Goal: Task Accomplishment & Management: Use online tool/utility

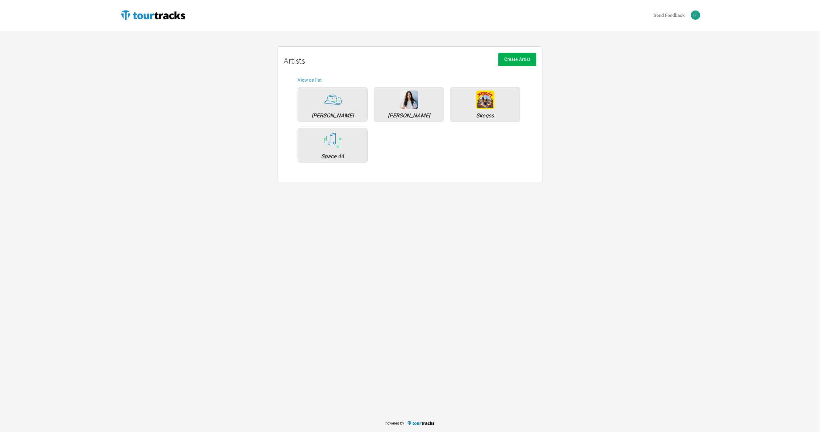
click at [443, 213] on div "Send Feedback Artists Adam Newling Ruby Fields Skegss Space 44 Create Artist Ar…" at bounding box center [410, 207] width 820 height 414
click at [139, 162] on div "Artists Adam Newling Ruby Fields Skegss Space 44 Create Artist Artists View as …" at bounding box center [410, 114] width 593 height 137
click at [477, 113] on div "Skegss" at bounding box center [485, 116] width 63 height 6
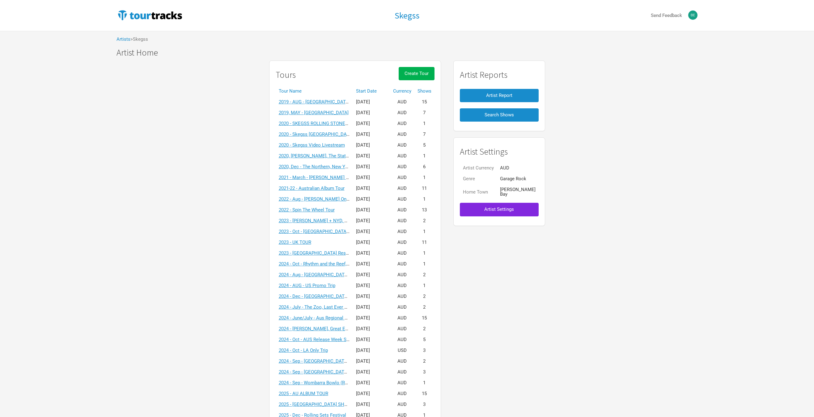
scroll to position [325, 0]
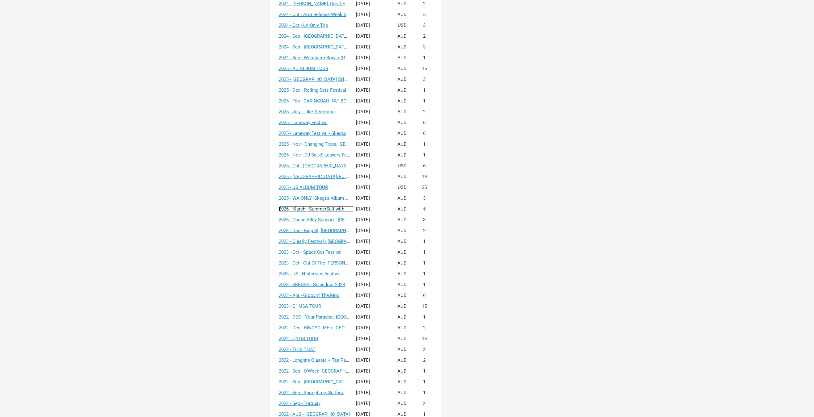
click at [331, 208] on link "2026 - March - SummerSalt with Ocean Alley" at bounding box center [324, 209] width 91 height 6
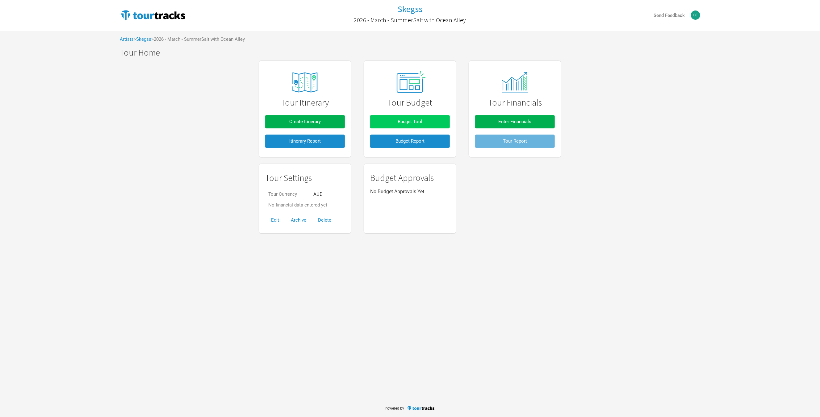
click at [392, 122] on button "Budget Tool" at bounding box center [410, 121] width 80 height 13
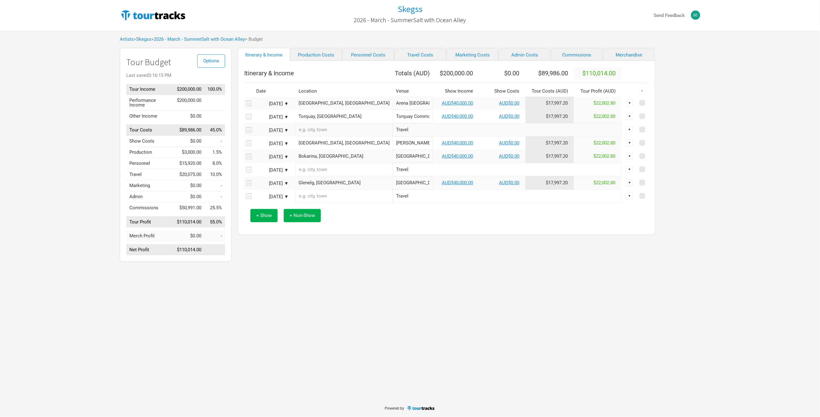
click at [370, 226] on div "+ Show + Non-Show" at bounding box center [446, 216] width 399 height 26
click at [582, 55] on link "Commissions" at bounding box center [577, 54] width 52 height 13
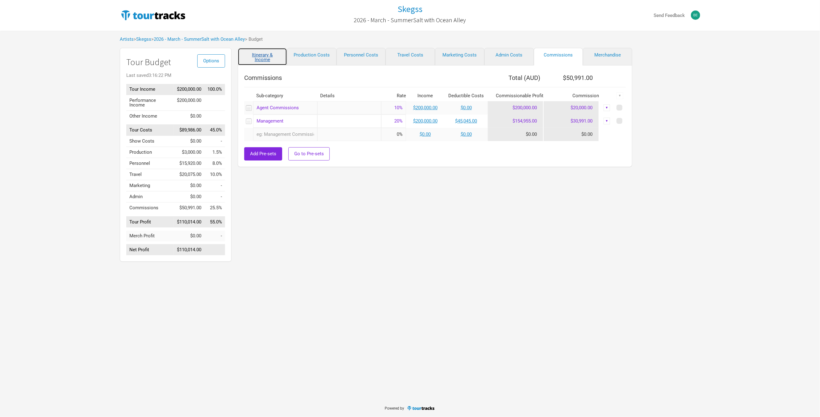
click at [284, 55] on link "Itinerary & Income" at bounding box center [262, 57] width 49 height 18
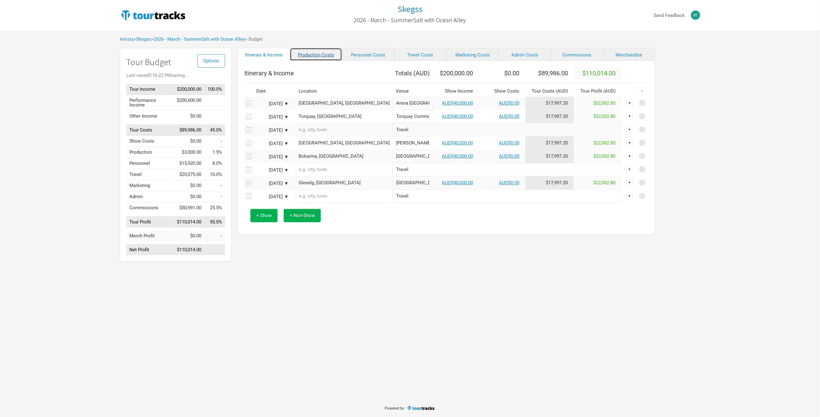
click at [302, 52] on link "Production Costs" at bounding box center [316, 54] width 52 height 13
select select "Shows"
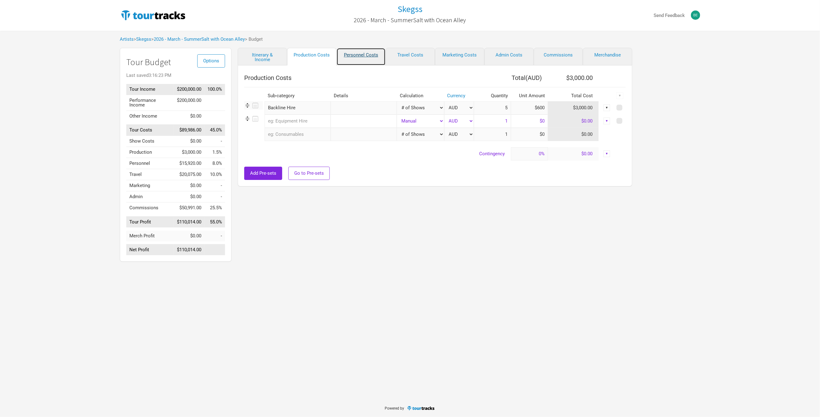
click at [356, 56] on link "Personnel Costs" at bounding box center [361, 57] width 49 height 18
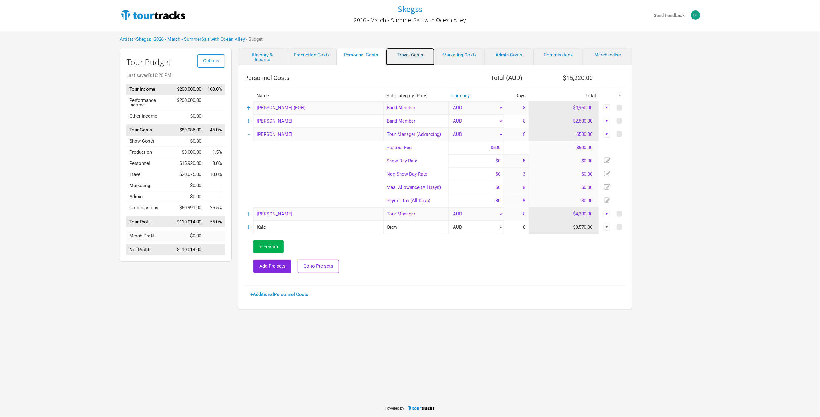
click at [397, 54] on link "Travel Costs" at bounding box center [410, 57] width 49 height 18
select select "Total Days"
select select "Show Days"
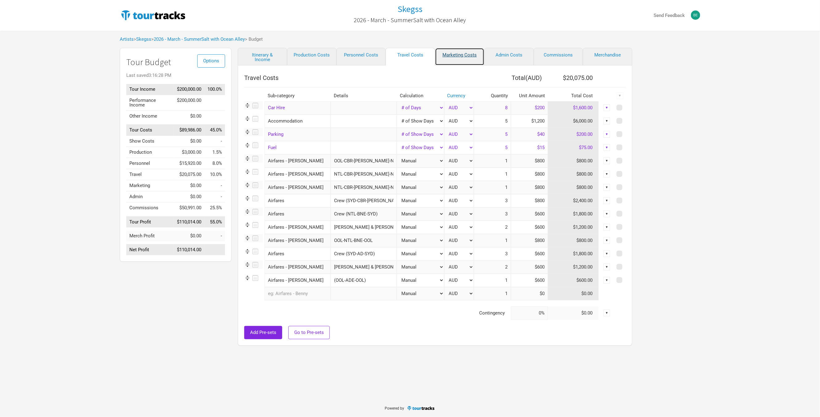
click at [465, 56] on link "Marketing Costs" at bounding box center [459, 57] width 49 height 18
select select "% of Gross"
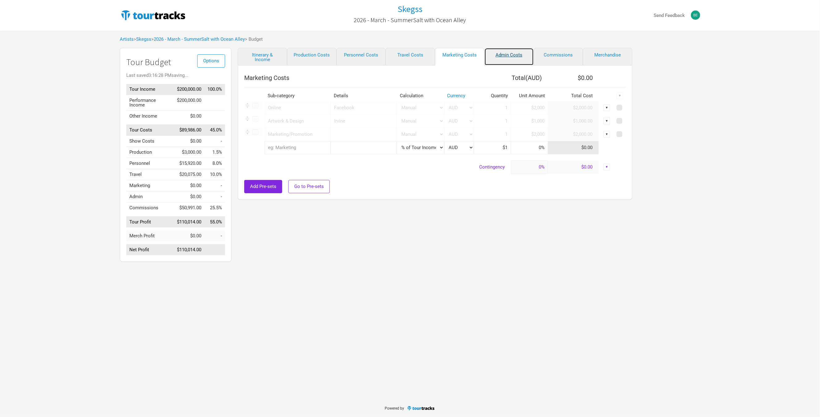
click at [511, 60] on link "Admin Costs" at bounding box center [509, 57] width 49 height 18
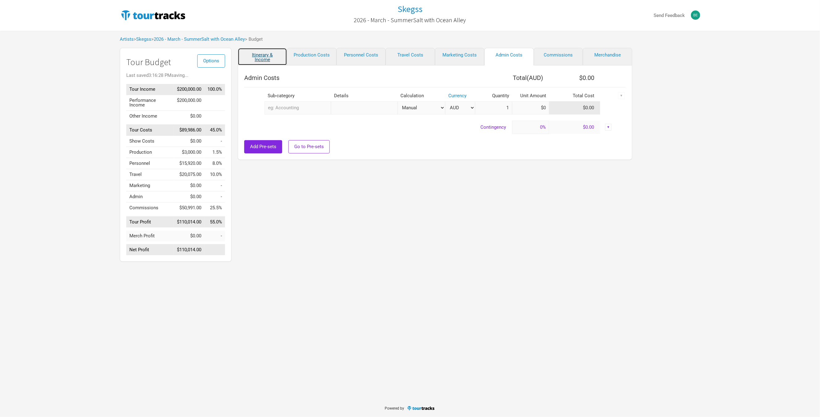
click at [284, 63] on link "Itinerary & Income" at bounding box center [262, 57] width 49 height 18
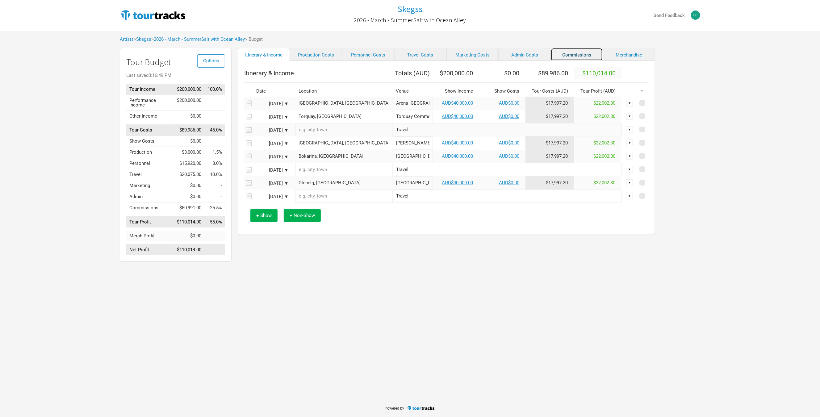
click at [561, 57] on link "Commissions" at bounding box center [577, 54] width 52 height 13
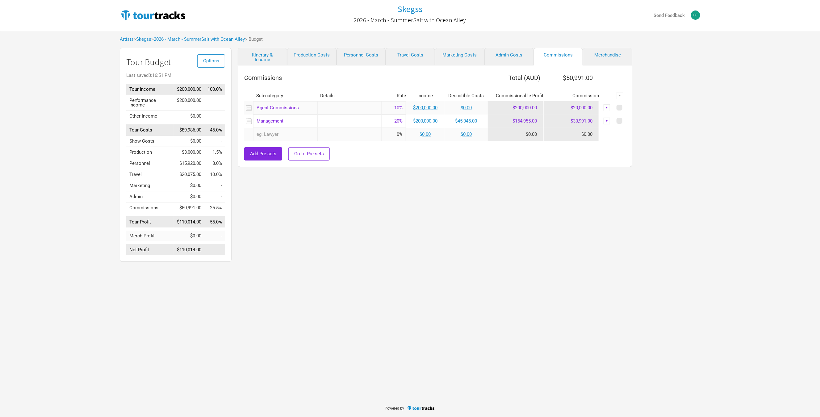
drag, startPoint x: 523, startPoint y: 312, endPoint x: 523, endPoint y: 152, distance: 160.3
click at [523, 312] on div "Skegss 2026 - March - SummerSalt with Ocean Alley Send Feedback Artists > Skegs…" at bounding box center [410, 200] width 820 height 400
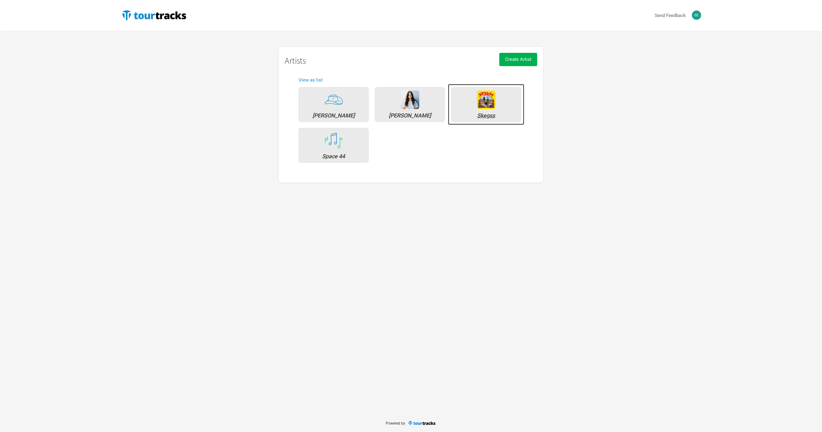
click at [482, 116] on div "Skegss" at bounding box center [486, 116] width 63 height 6
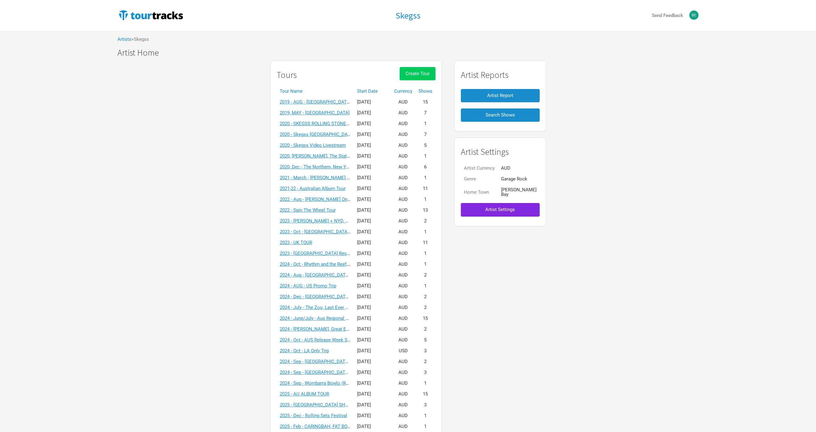
click at [429, 76] on span "Create Tour" at bounding box center [417, 74] width 24 height 6
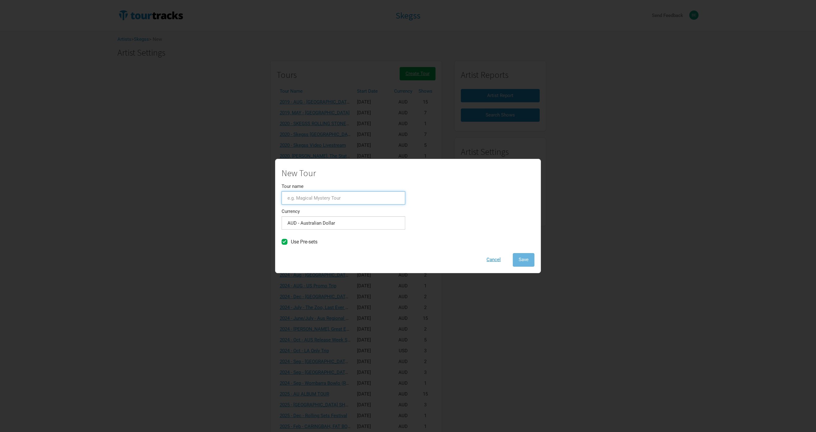
click at [330, 199] on input "Tour name" at bounding box center [343, 197] width 124 height 13
type input "T"
click at [491, 259] on button "Cancel" at bounding box center [493, 259] width 26 height 13
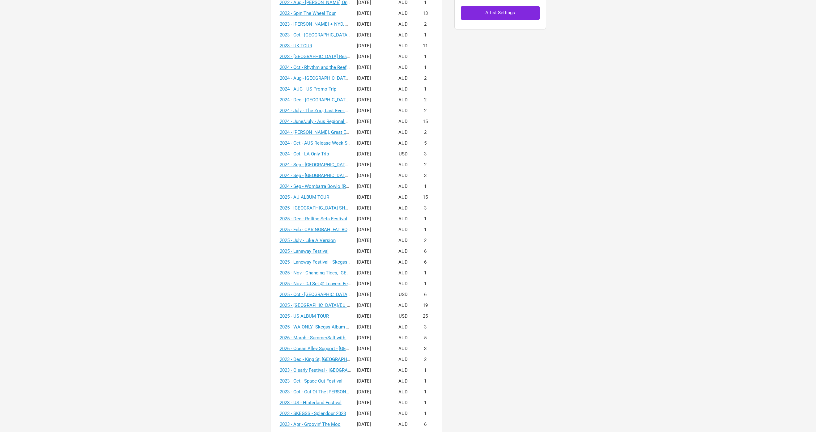
scroll to position [196, 0]
click at [325, 317] on link "2025 - US ALBUM TOUR" at bounding box center [304, 317] width 49 height 6
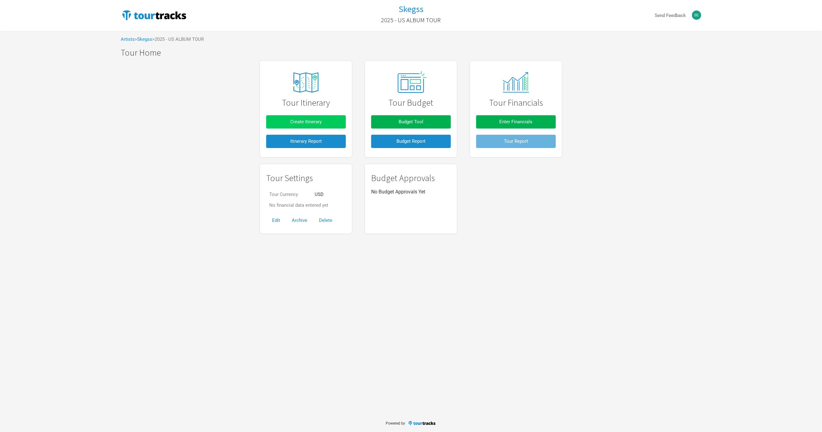
click at [321, 121] on span "Create Itinerary" at bounding box center [306, 122] width 32 height 6
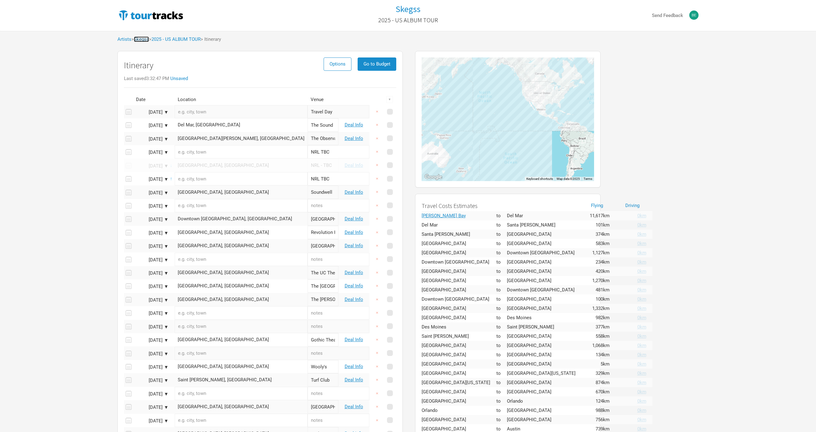
click at [147, 37] on link "Skegss" at bounding box center [141, 39] width 15 height 6
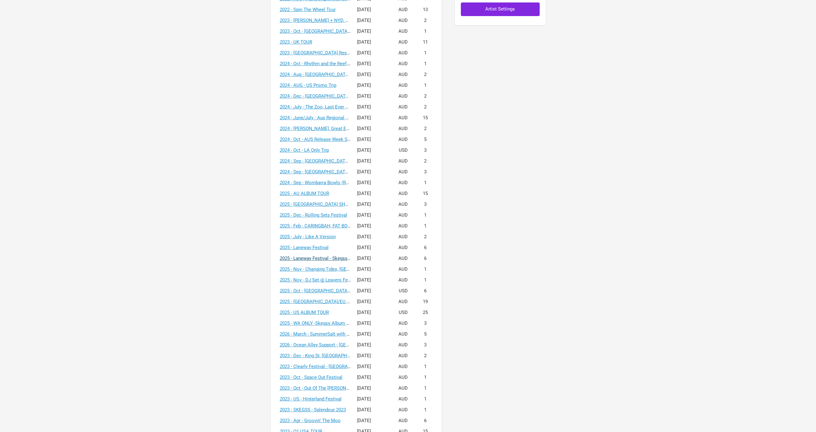
scroll to position [240, 0]
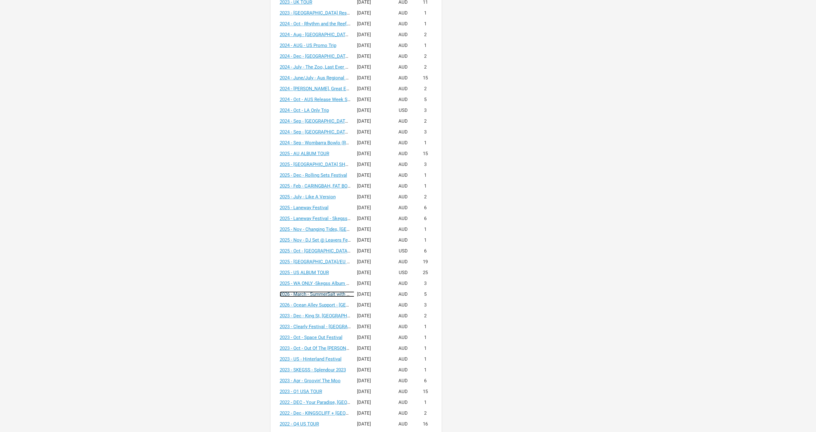
click at [326, 294] on link "2026 - March - SummerSalt with Ocean Alley" at bounding box center [325, 294] width 91 height 6
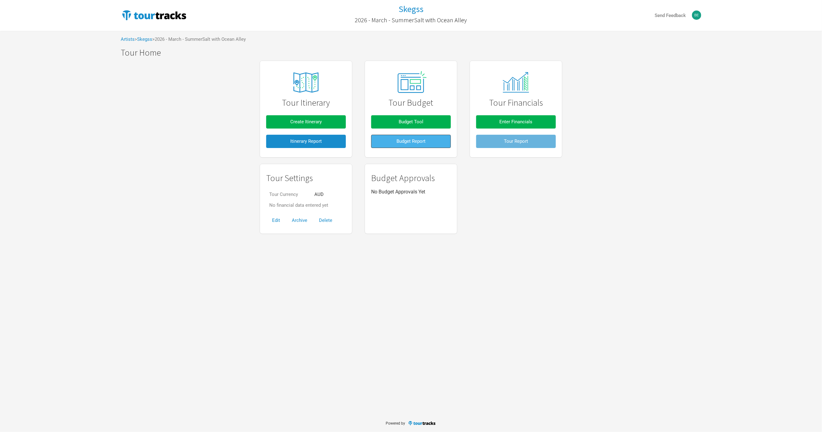
click at [420, 141] on span "Budget Report" at bounding box center [411, 141] width 29 height 6
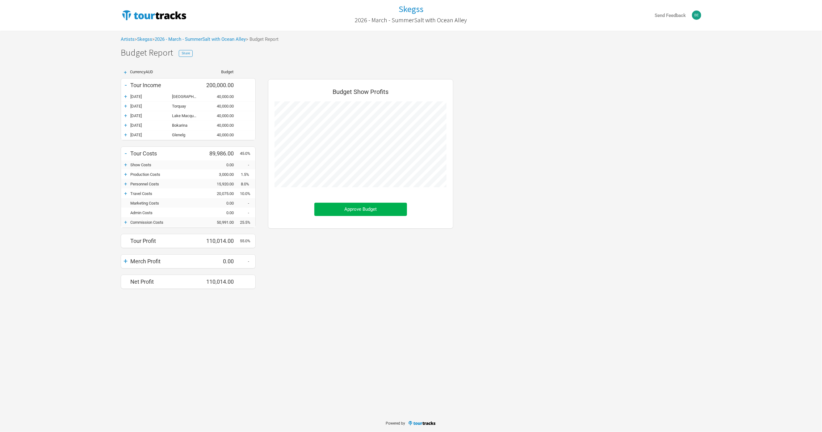
scroll to position [222, 197]
click at [182, 54] on span "Share" at bounding box center [186, 53] width 8 height 4
drag, startPoint x: 274, startPoint y: 290, endPoint x: 255, endPoint y: 161, distance: 130.5
click at [274, 290] on div "Budget Show Profits Approve Budget" at bounding box center [361, 185] width 198 height 219
click at [186, 38] on link "2026 - March - SummerSalt with Ocean Alley" at bounding box center [200, 39] width 91 height 6
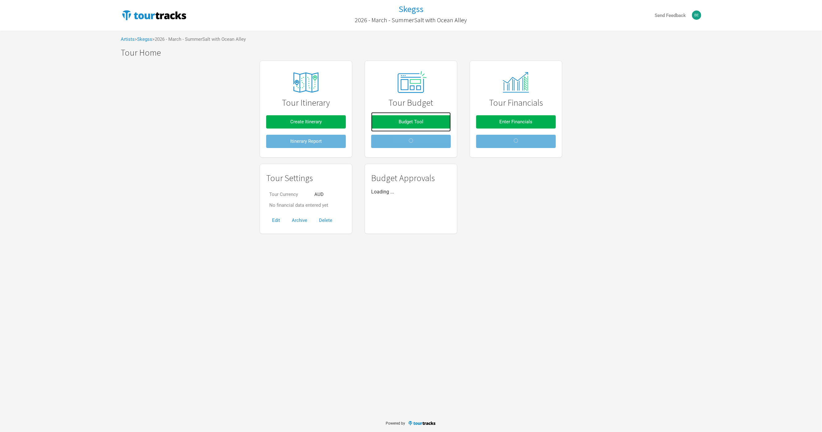
click at [410, 114] on link "Budget Tool" at bounding box center [411, 121] width 80 height 19
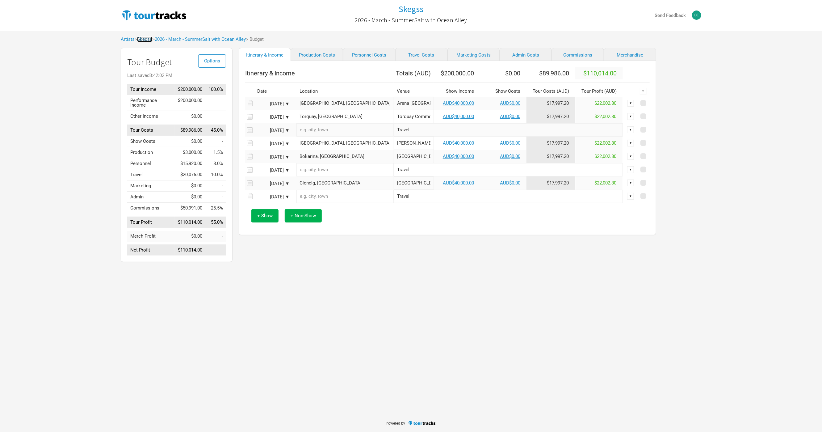
click at [143, 38] on link "Skegss" at bounding box center [144, 39] width 15 height 6
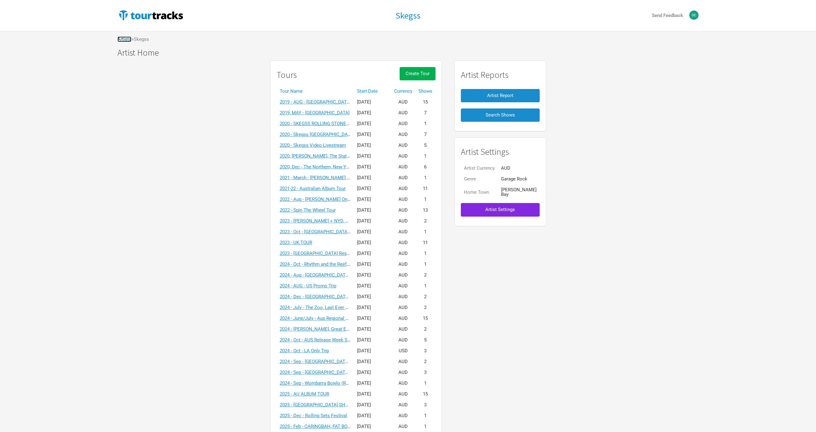
click at [126, 40] on link "Artists" at bounding box center [124, 39] width 14 height 6
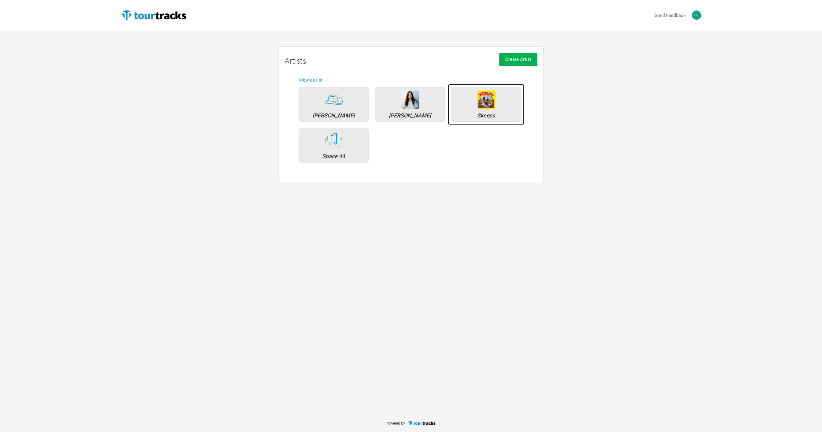
click at [475, 115] on div "Skegss" at bounding box center [486, 116] width 63 height 6
click at [399, 117] on div "[PERSON_NAME]" at bounding box center [409, 116] width 63 height 6
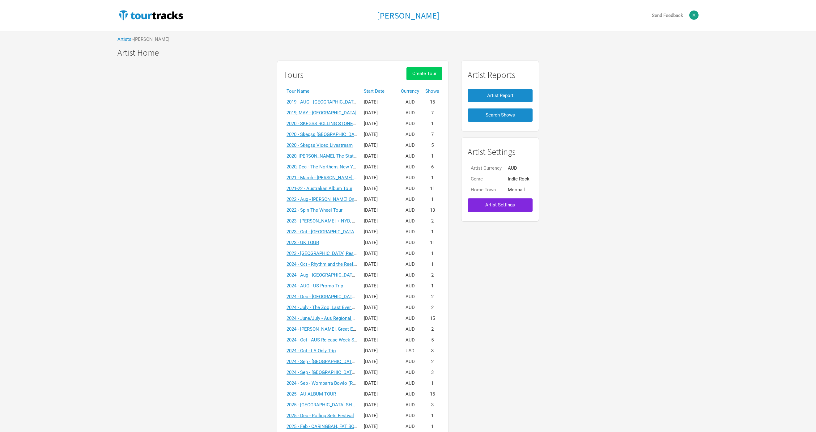
click at [422, 77] on button "Create Tour" at bounding box center [424, 73] width 36 height 13
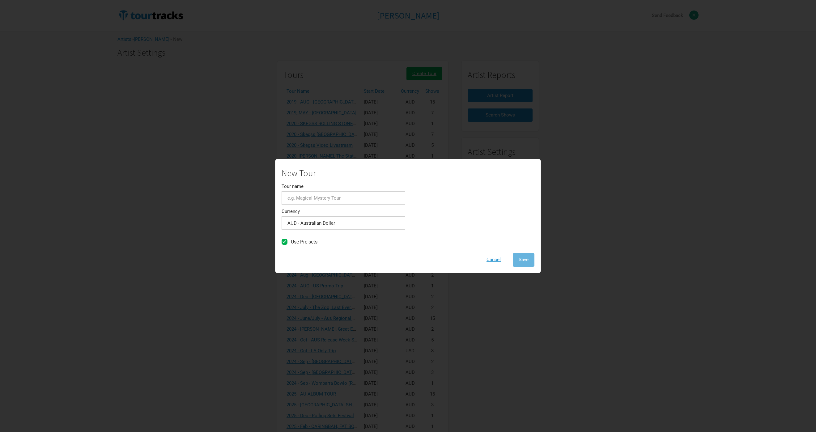
scroll to position [5, 0]
click at [224, 154] on div "New Tour Tour name Currency AUD - Australian Dollar 1 selection Use Pre-sets Ca…" at bounding box center [408, 216] width 816 height 432
click at [500, 256] on button "Cancel" at bounding box center [493, 259] width 26 height 13
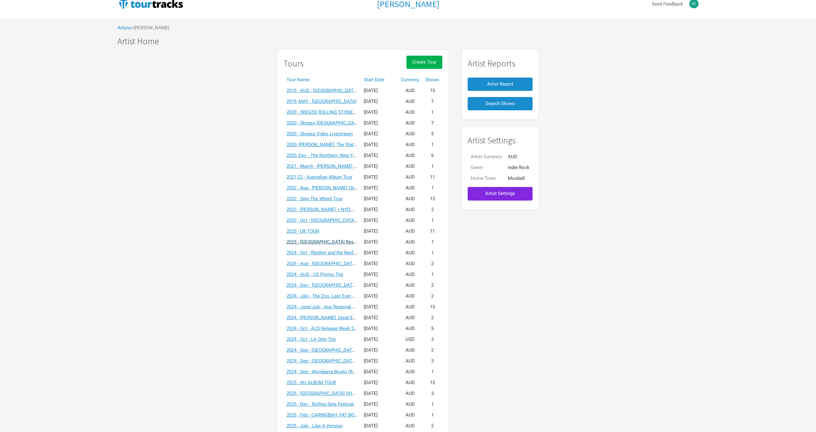
scroll to position [21, 0]
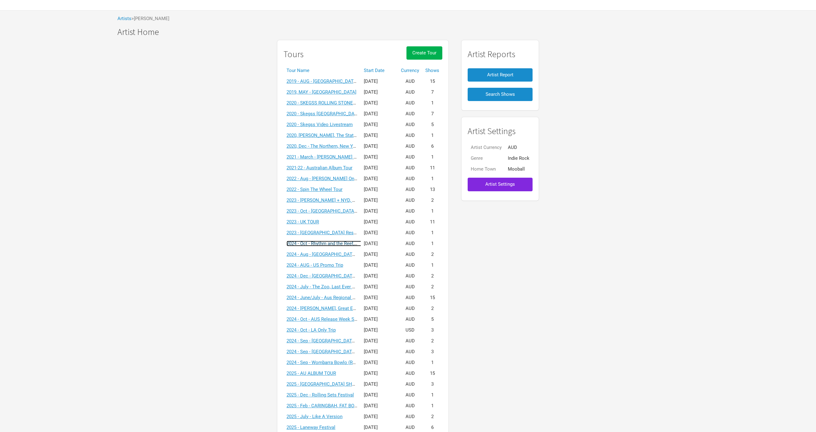
click at [327, 243] on link "2024 - Oct - Rhythm and the Reef, Mackay" at bounding box center [328, 244] width 85 height 6
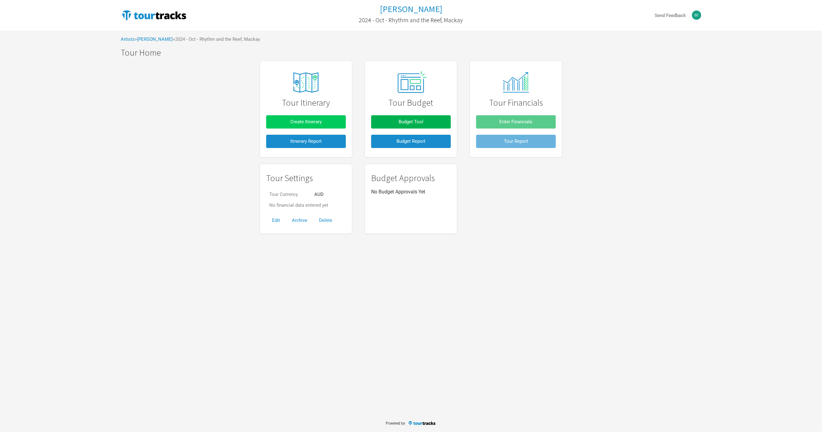
click at [296, 121] on span "Create Itinerary" at bounding box center [306, 122] width 32 height 6
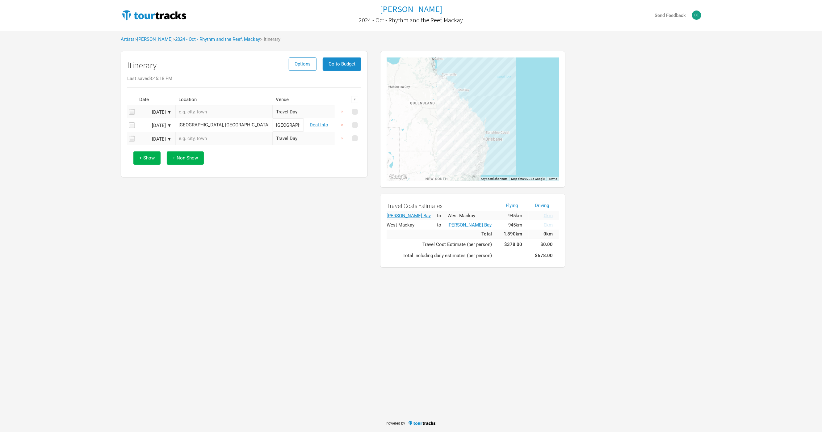
click at [92, 103] on div "[PERSON_NAME] 2024 - Oct - Rhythm and the Reef, Mackay Send Feedback Artists > …" at bounding box center [411, 135] width 822 height 271
click at [335, 67] on button "Go to Budget" at bounding box center [342, 63] width 39 height 13
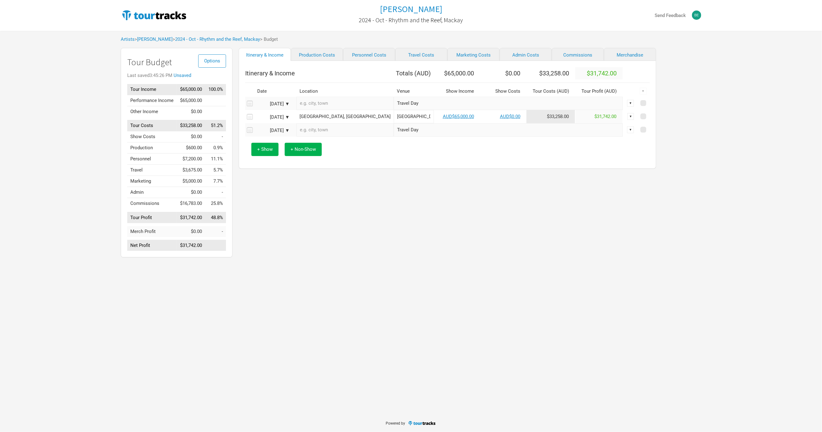
click at [341, 78] on th "Itinerary & Income" at bounding box center [319, 73] width 149 height 12
click at [336, 233] on div "Itinerary & Income Production Costs Personnel Costs Travel Costs Marketing Cost…" at bounding box center [442, 154] width 418 height 213
click at [325, 57] on link "Production Costs" at bounding box center [317, 54] width 52 height 13
select select "Shows"
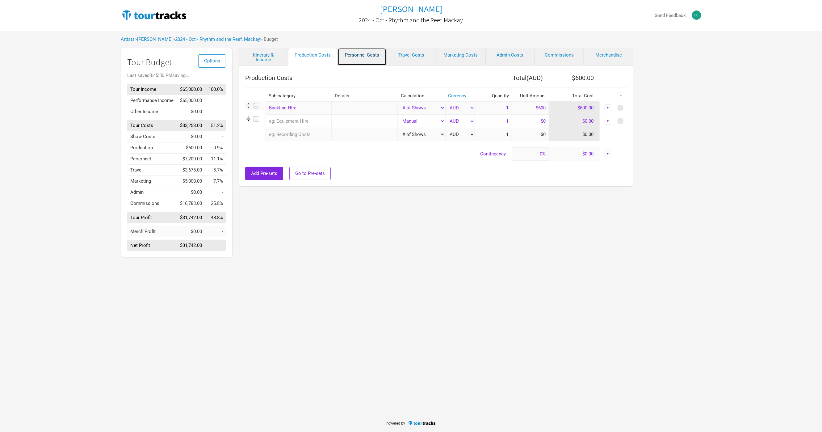
click at [348, 61] on link "Personnel Costs" at bounding box center [362, 57] width 49 height 18
select select "Shows"
select select "NonShow Days"
select select "Shows"
select select "NonShow Days"
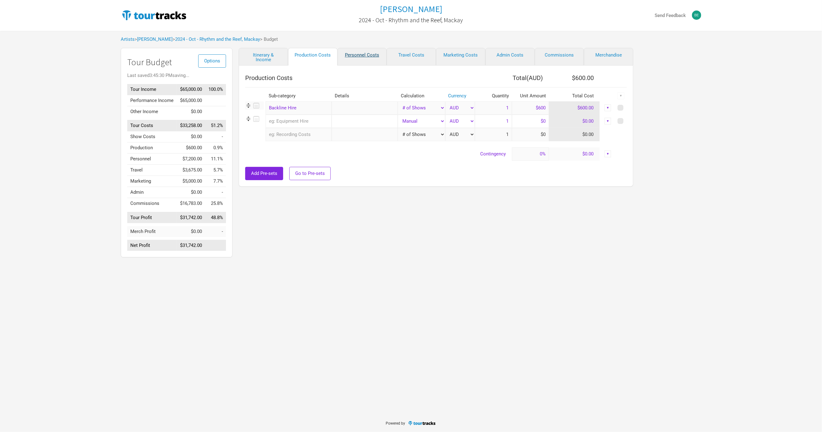
select select "Shows"
select select "NonShow Days"
select select "Total Days"
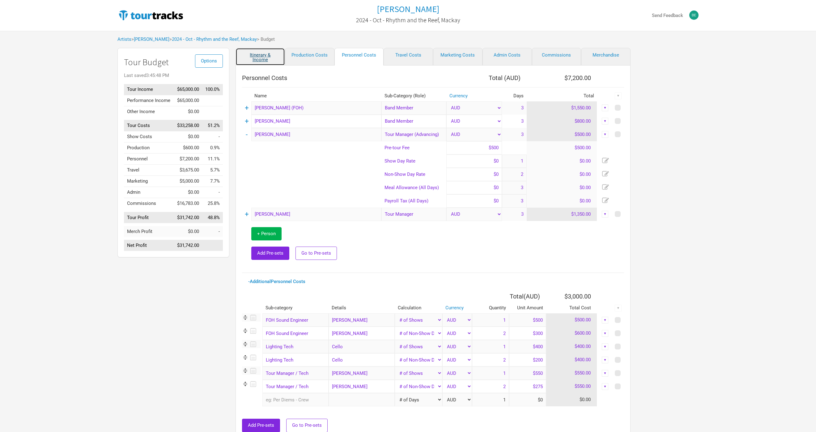
click at [257, 58] on link "Itinerary & Income" at bounding box center [259, 57] width 49 height 18
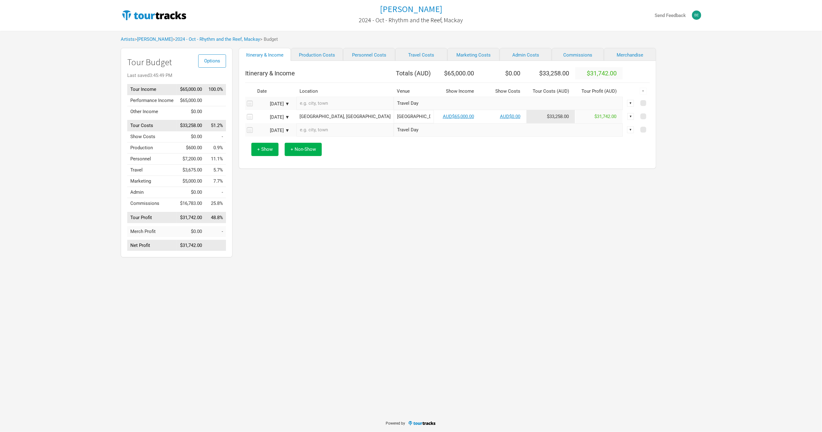
drag, startPoint x: 453, startPoint y: 178, endPoint x: 362, endPoint y: 1, distance: 199.4
click at [453, 178] on div "Itinerary & Income Production Costs Personnel Costs Travel Costs Marketing Cost…" at bounding box center [442, 154] width 418 height 213
click at [443, 119] on link "AUD$65,000.00" at bounding box center [458, 117] width 31 height 6
